Goal: Transaction & Acquisition: Book appointment/travel/reservation

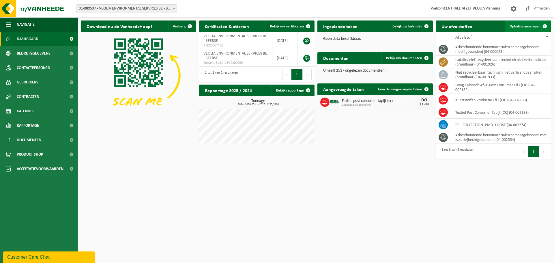
click at [538, 28] on span "Ophaling aanvragen" at bounding box center [524, 27] width 31 height 4
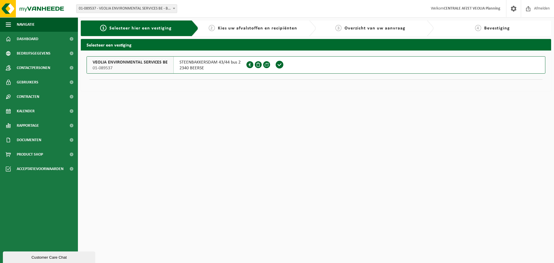
click at [160, 60] on span "VEOLIA ENVIRONMENTAL SERVICES BE" at bounding box center [130, 62] width 75 height 6
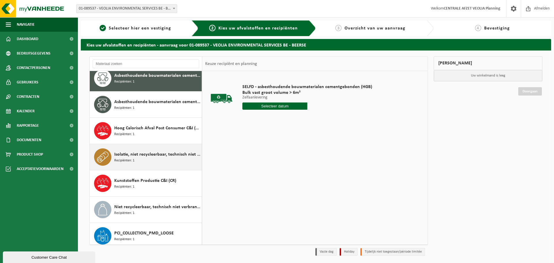
click at [148, 158] on div "Isolatie, niet recycleerbaar, technisch niet verbrandbaar (brandbaar) Recipiënt…" at bounding box center [157, 156] width 86 height 17
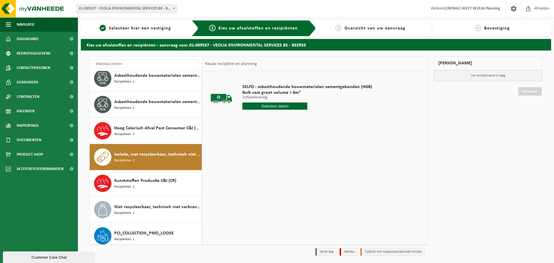
scroll to position [36, 0]
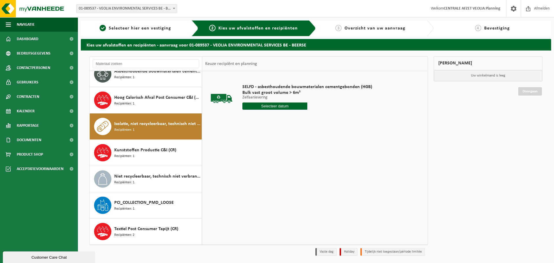
click at [283, 106] on input "text" at bounding box center [274, 105] width 65 height 7
click at [271, 108] on input "text" at bounding box center [270, 105] width 56 height 7
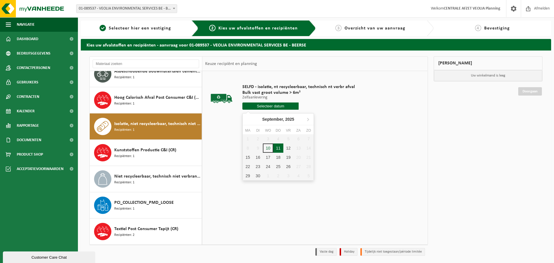
click at [277, 147] on div "11" at bounding box center [278, 147] width 10 height 9
type input "Van 2025-09-11"
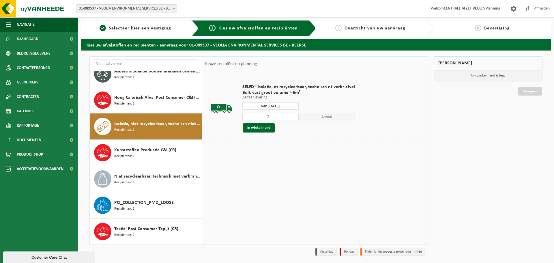
type input "2"
click at [293, 116] on input "2" at bounding box center [270, 116] width 56 height 7
click at [265, 127] on button "In winkelmand" at bounding box center [259, 127] width 32 height 9
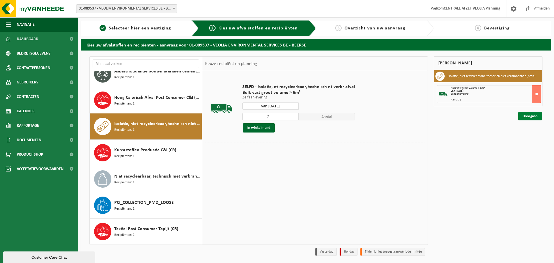
click at [539, 117] on link "Doorgaan" at bounding box center [530, 116] width 24 height 8
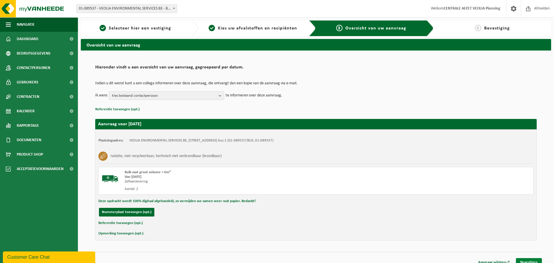
click at [530, 260] on link "Bevestigen" at bounding box center [529, 262] width 26 height 8
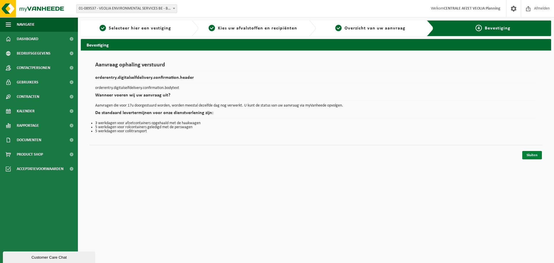
click at [530, 158] on link "Sluiten" at bounding box center [532, 155] width 20 height 8
